Goal: Find contact information: Find contact information

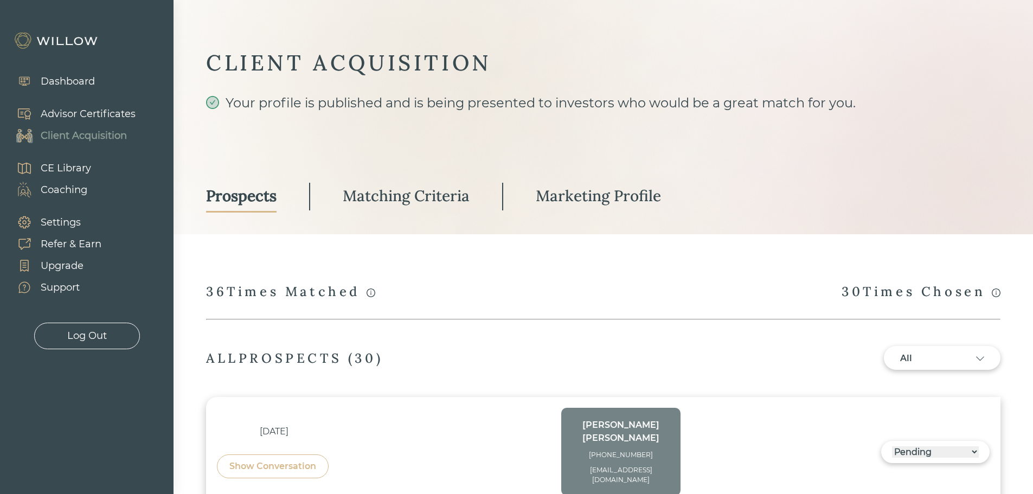
select select "3"
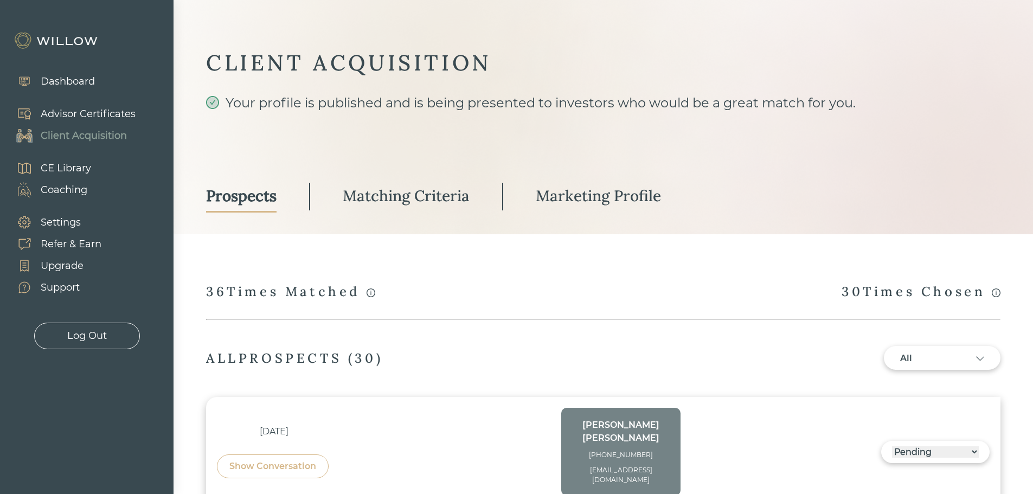
select select "3"
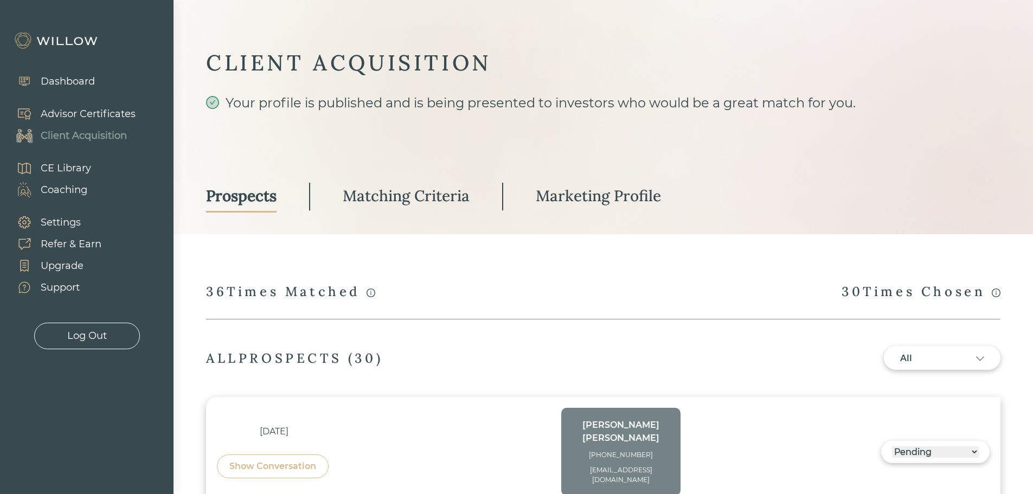
select select "3"
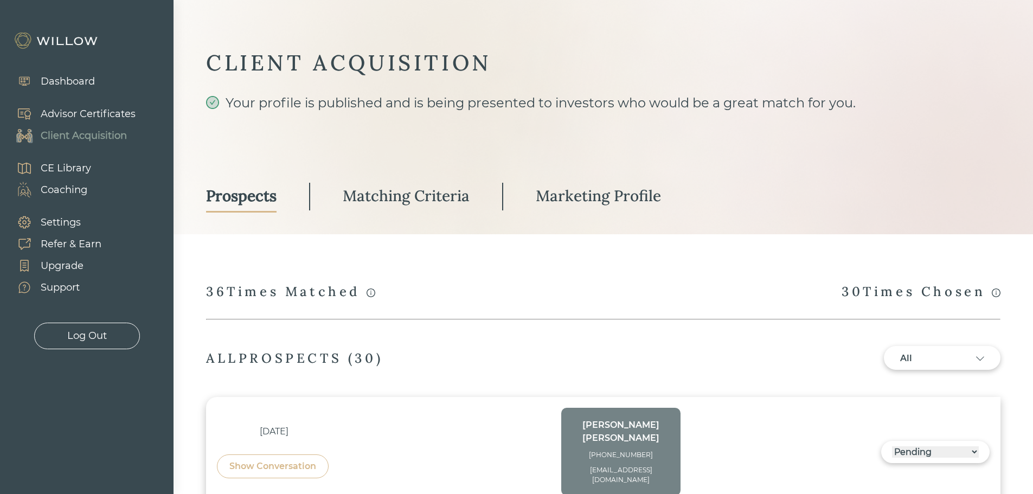
select select "3"
select select "2"
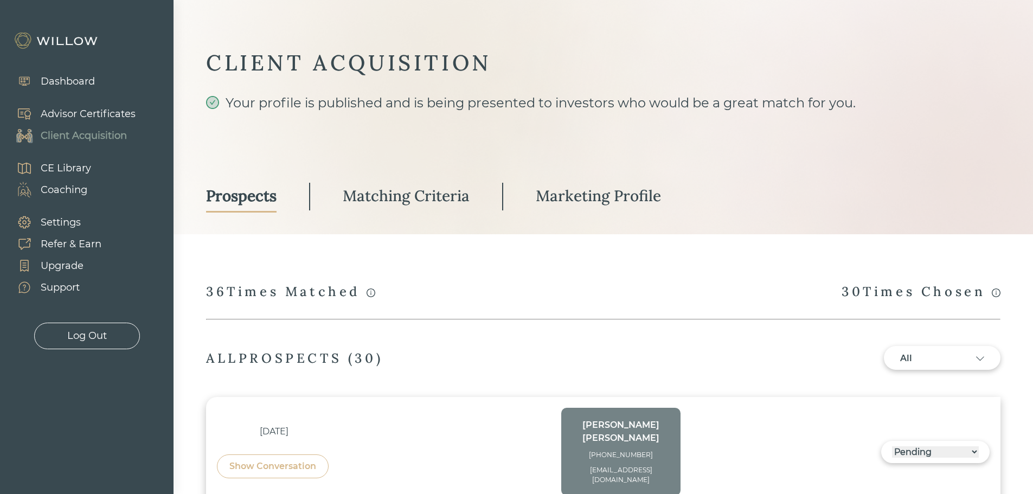
select select "3"
select select "1"
select select "3"
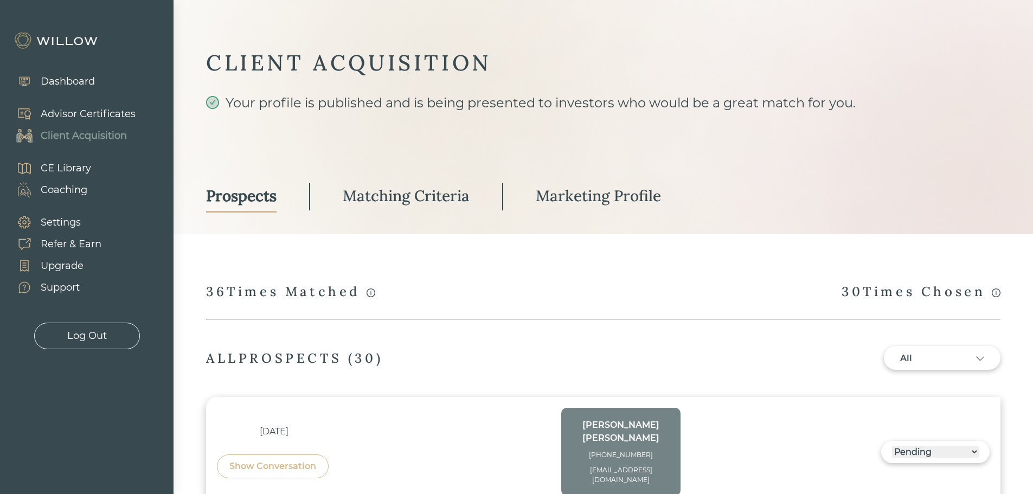
select select "2"
select select "10"
select select "1"
select select "2"
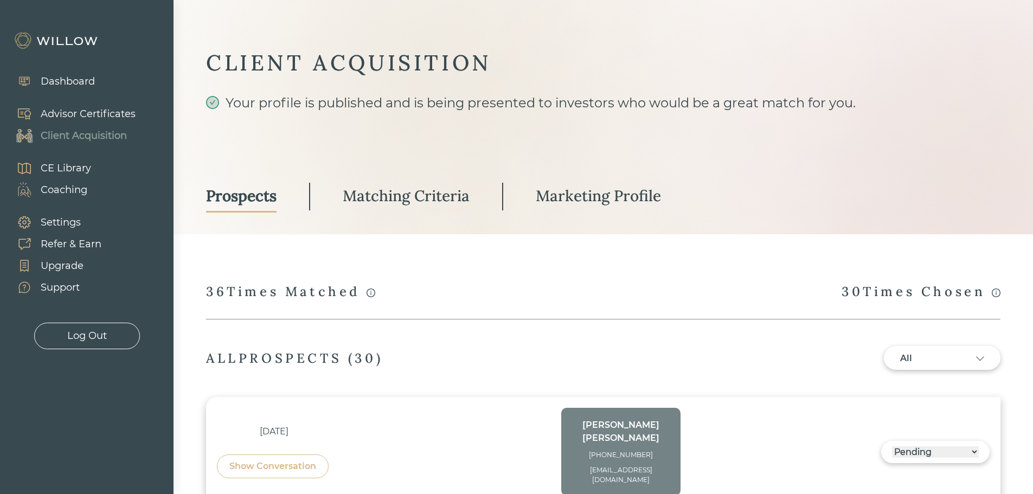
scroll to position [380, 0]
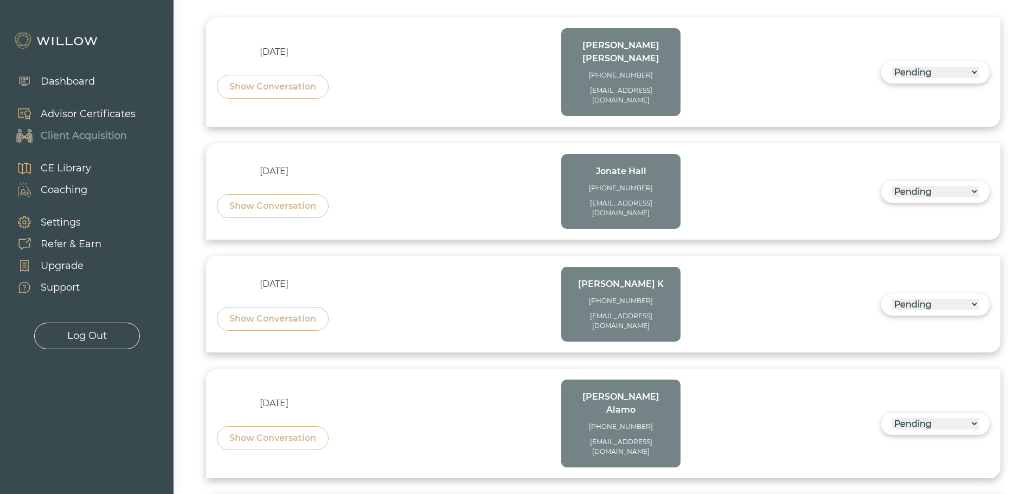
click at [282, 312] on div "Show Conversation" at bounding box center [272, 318] width 87 height 13
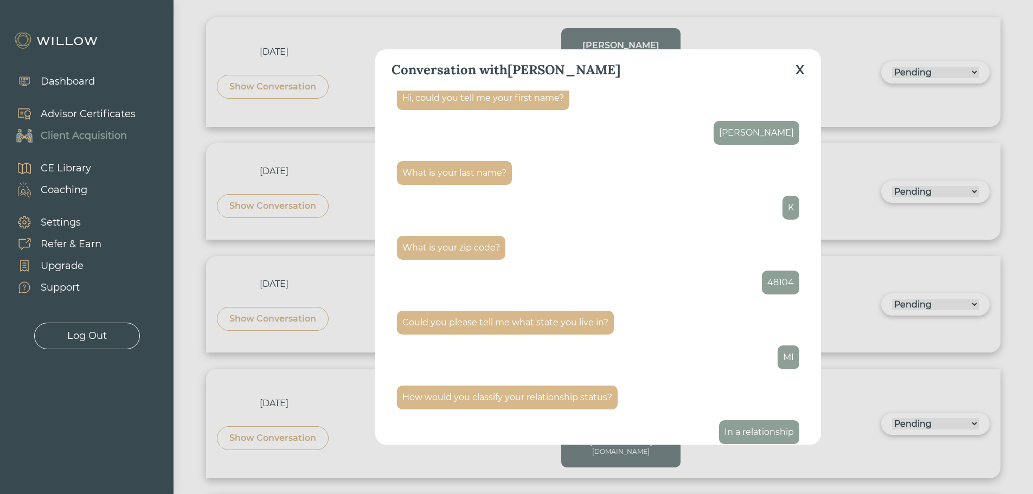
scroll to position [108, 0]
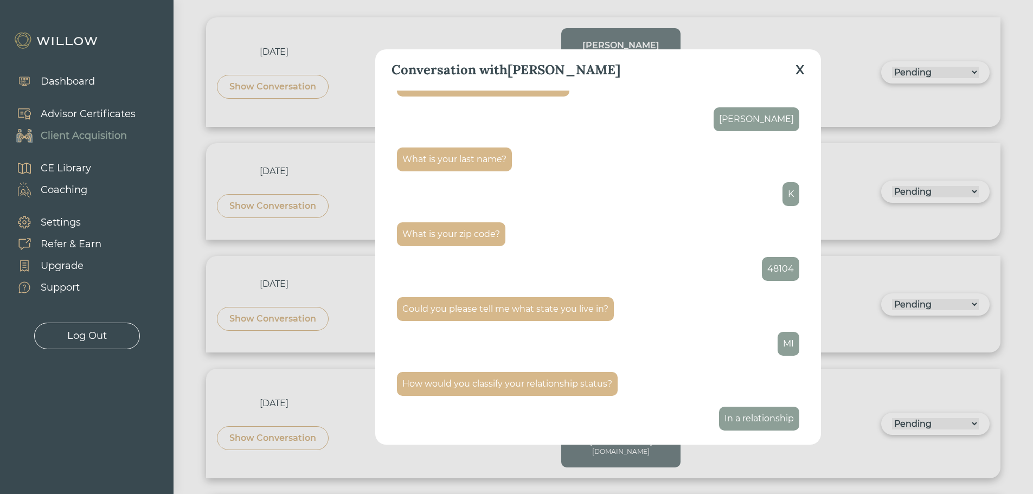
drag, startPoint x: 802, startPoint y: 69, endPoint x: 690, endPoint y: 123, distance: 124.0
click at [802, 69] on div "X" at bounding box center [800, 70] width 9 height 20
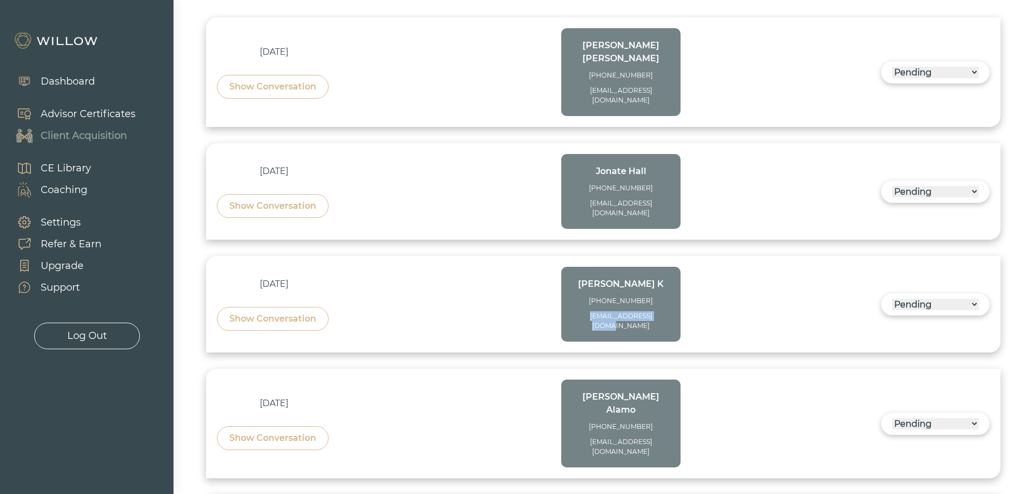
drag, startPoint x: 668, startPoint y: 293, endPoint x: 584, endPoint y: 292, distance: 84.1
click at [584, 311] on div "[EMAIL_ADDRESS][DOMAIN_NAME]" at bounding box center [621, 321] width 98 height 20
copy div "[EMAIL_ADDRESS][DOMAIN_NAME]"
drag, startPoint x: 651, startPoint y: 280, endPoint x: 603, endPoint y: 279, distance: 48.8
click at [603, 296] on div "[PHONE_NUMBER]" at bounding box center [621, 301] width 98 height 10
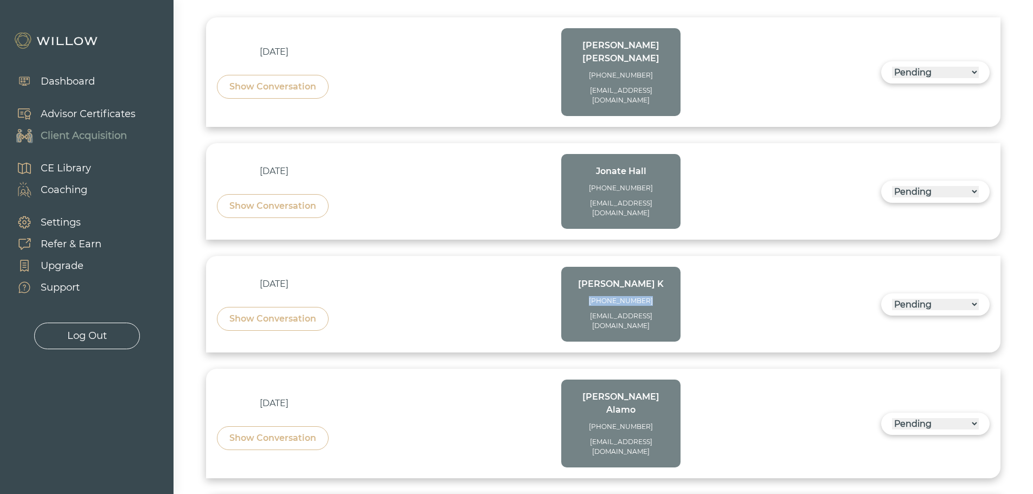
copy div "[PHONE_NUMBER]"
